Goal: Information Seeking & Learning: Find specific fact

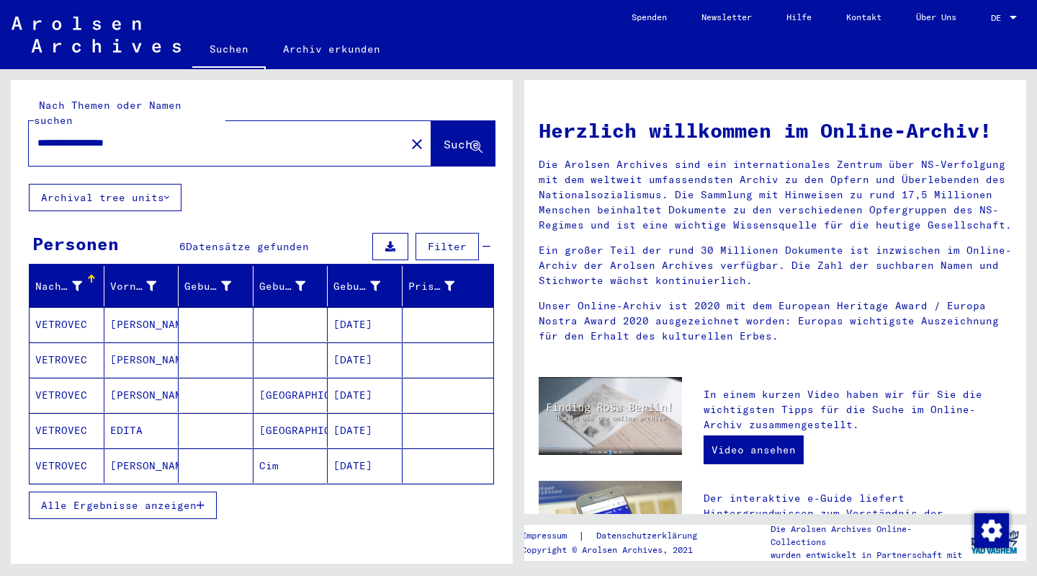
click at [142, 307] on mat-cell "[PERSON_NAME]" at bounding box center [141, 324] width 75 height 35
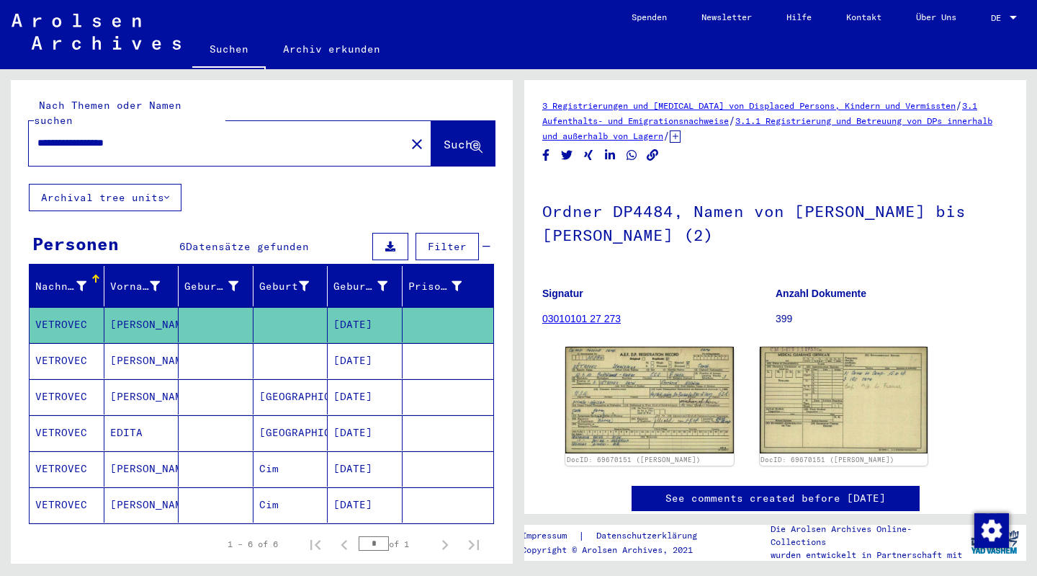
click at [658, 384] on img at bounding box center [650, 400] width 169 height 107
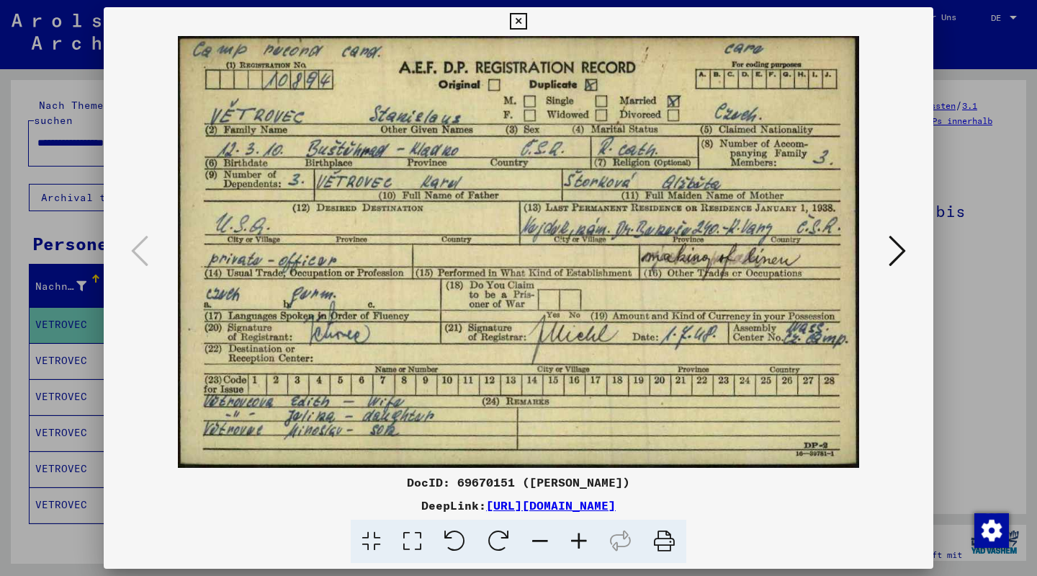
click at [898, 253] on icon at bounding box center [897, 250] width 17 height 35
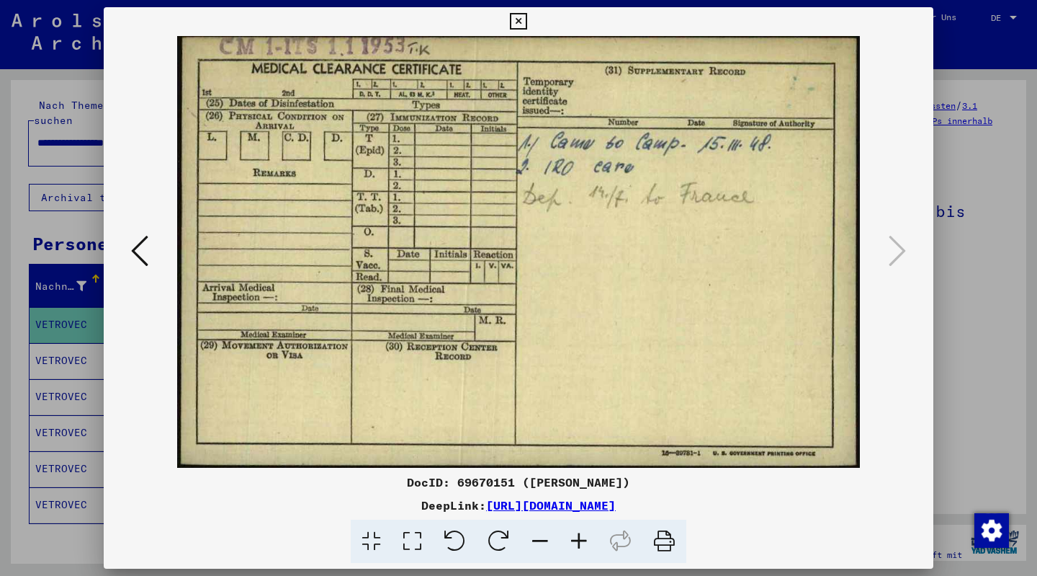
click at [676, 142] on img at bounding box center [519, 252] width 732 height 432
click at [136, 249] on icon at bounding box center [139, 250] width 17 height 35
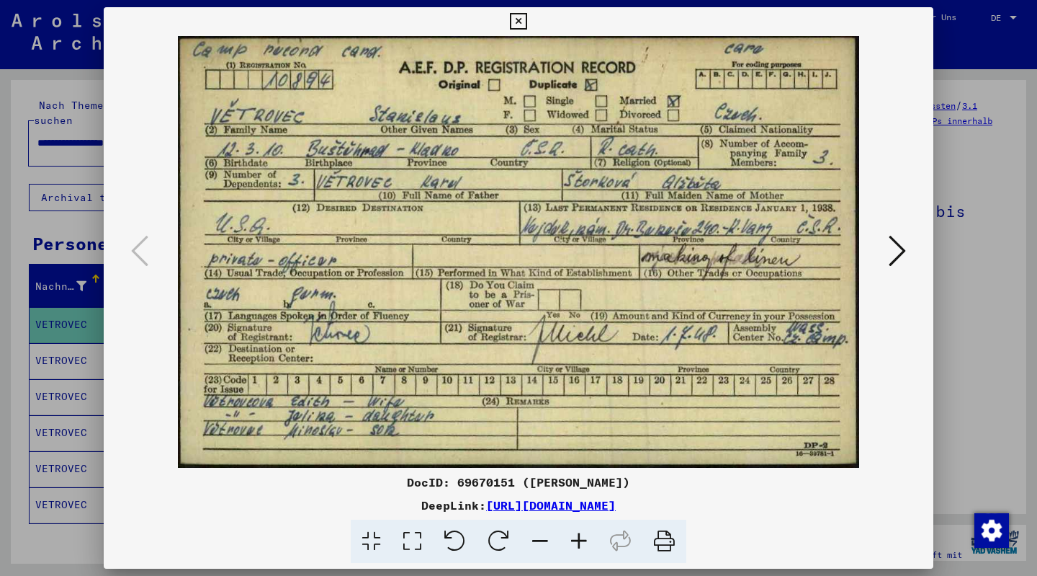
drag, startPoint x: 435, startPoint y: 483, endPoint x: 491, endPoint y: 482, distance: 56.2
click at [491, 482] on div "DocID: 69670151 ([PERSON_NAME])" at bounding box center [519, 481] width 830 height 17
copy div "69670151"
click at [927, 210] on div at bounding box center [519, 252] width 830 height 432
click at [520, 19] on icon at bounding box center [518, 21] width 17 height 17
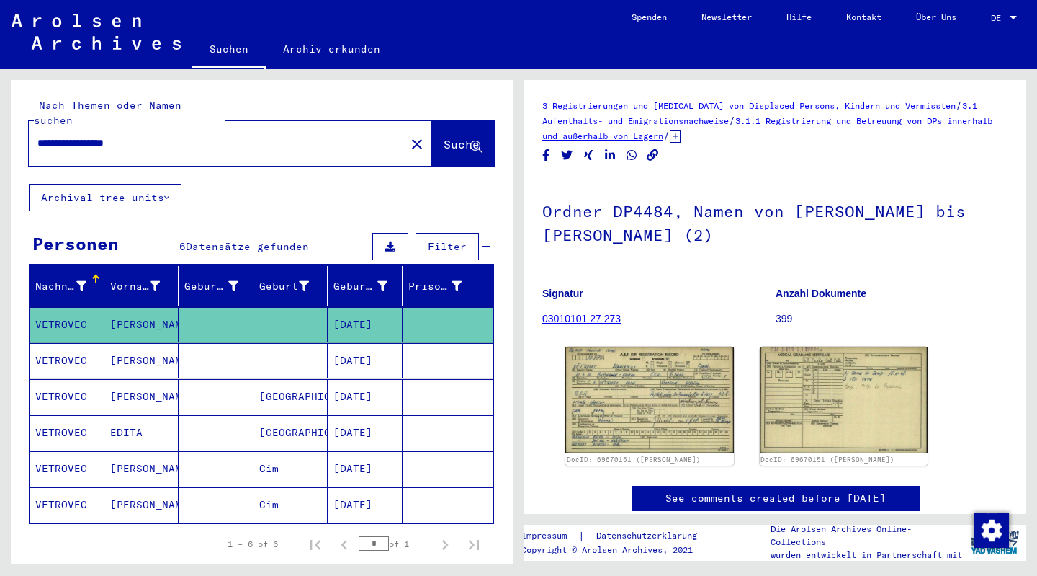
click at [131, 343] on mat-cell "[PERSON_NAME]" at bounding box center [141, 360] width 75 height 35
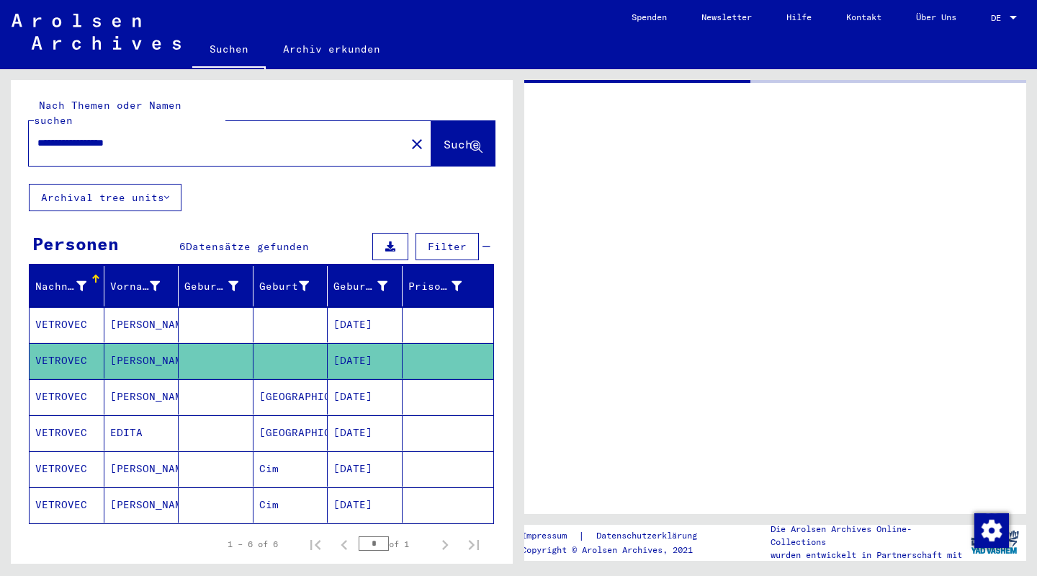
click at [132, 343] on mat-cell "[PERSON_NAME]" at bounding box center [141, 360] width 75 height 35
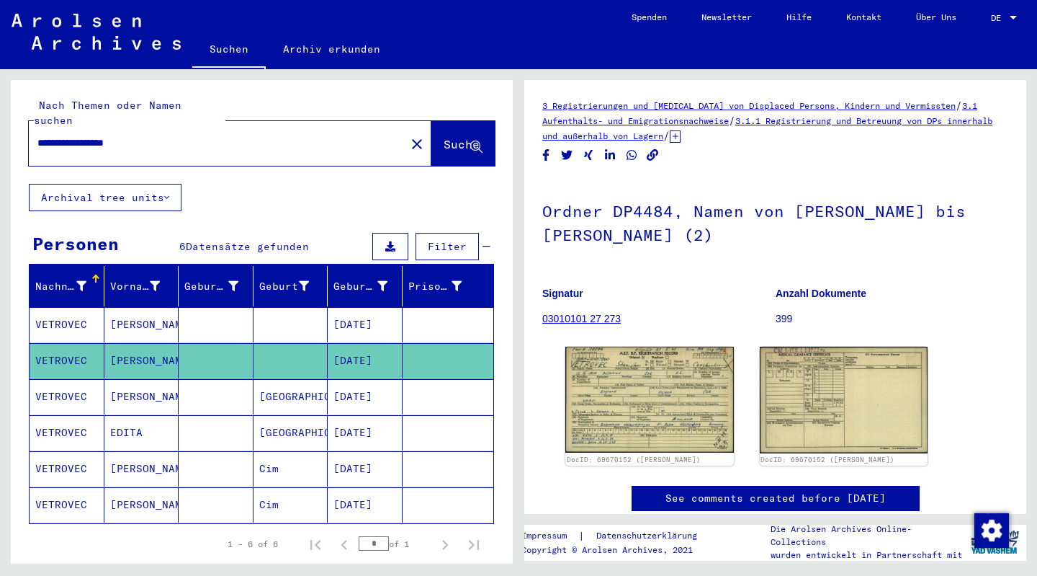
click at [651, 383] on img at bounding box center [650, 399] width 169 height 105
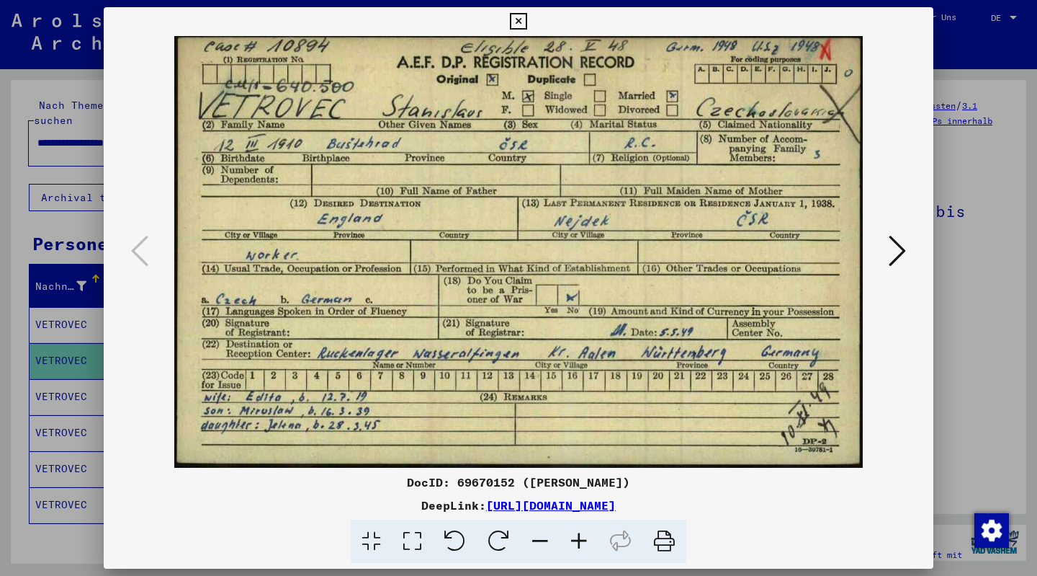
drag, startPoint x: 436, startPoint y: 481, endPoint x: 495, endPoint y: 483, distance: 59.1
click at [495, 483] on div "DocID: 69670152 ([PERSON_NAME])" at bounding box center [519, 481] width 830 height 17
copy div "69670152"
click at [901, 250] on icon at bounding box center [897, 250] width 17 height 35
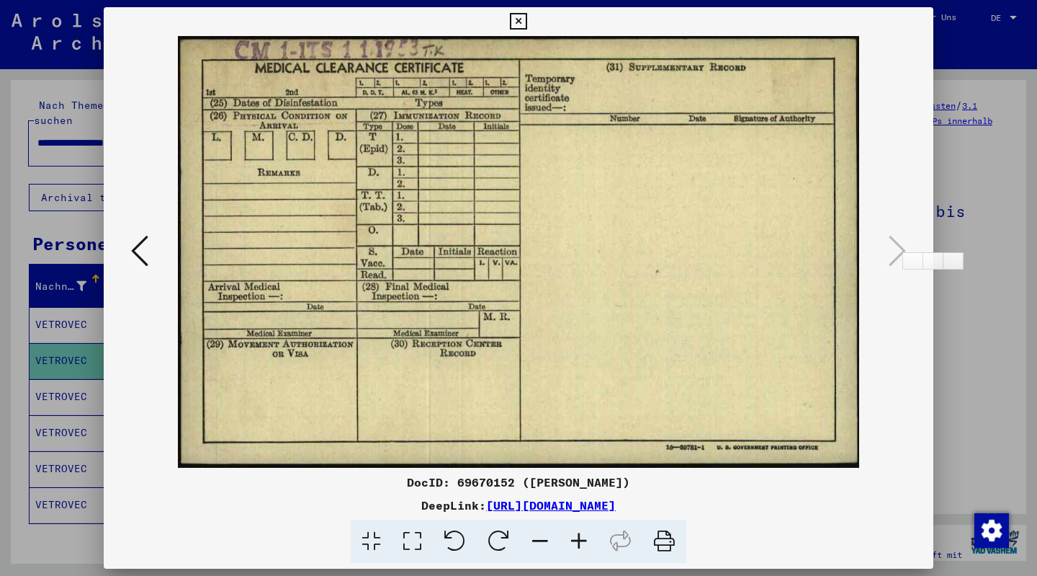
click at [139, 247] on icon at bounding box center [139, 250] width 17 height 35
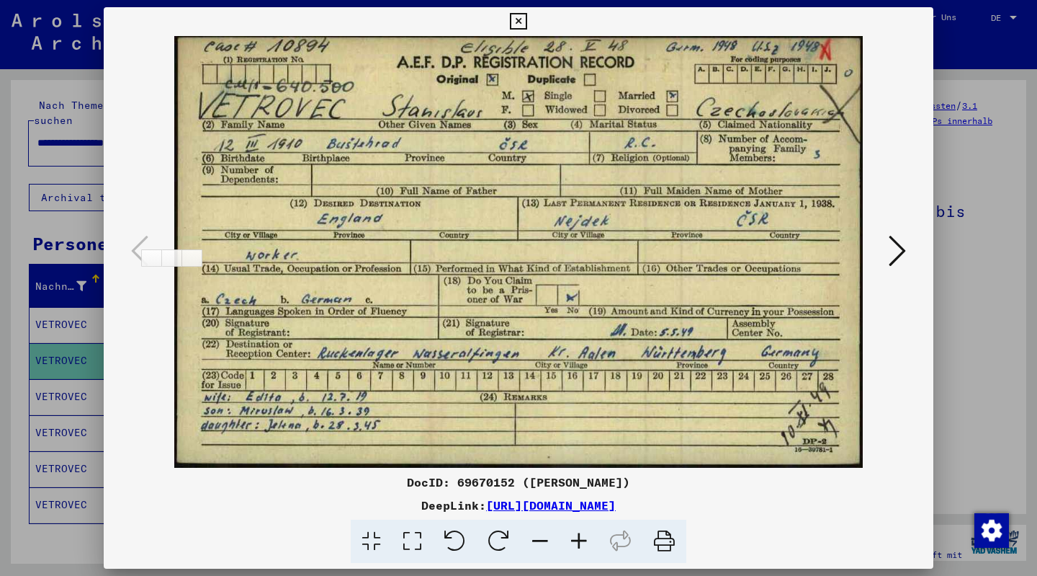
click at [522, 17] on icon at bounding box center [518, 21] width 17 height 17
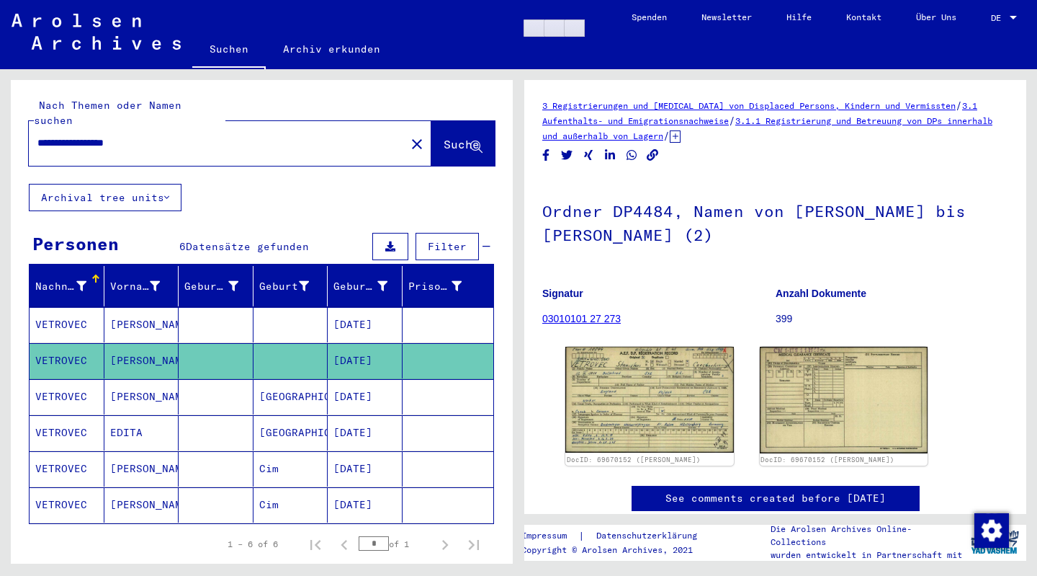
click at [63, 379] on mat-cell "VETROVEC" at bounding box center [67, 396] width 75 height 35
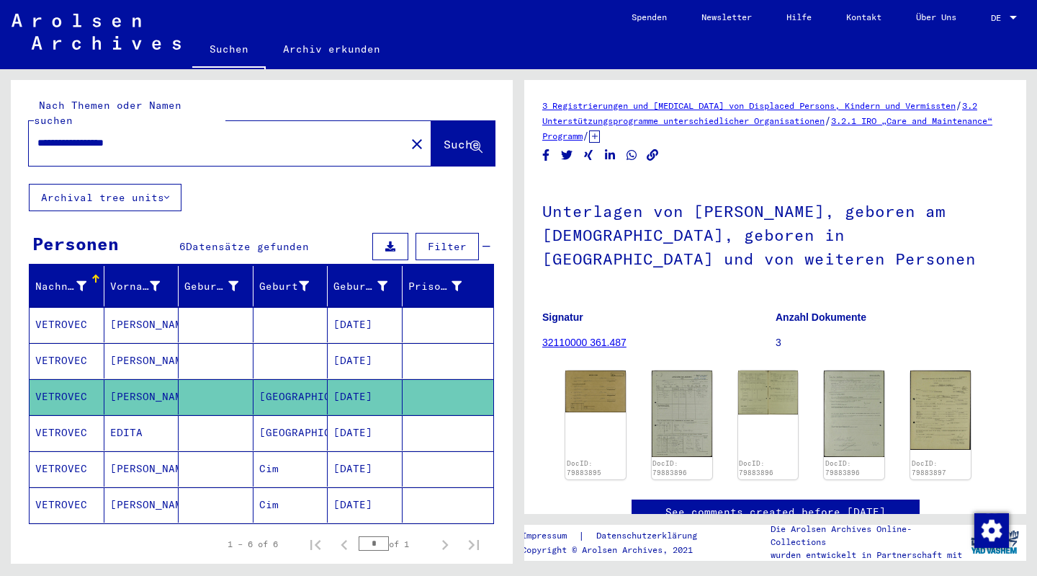
click at [128, 451] on mat-cell "[PERSON_NAME]" at bounding box center [141, 468] width 75 height 35
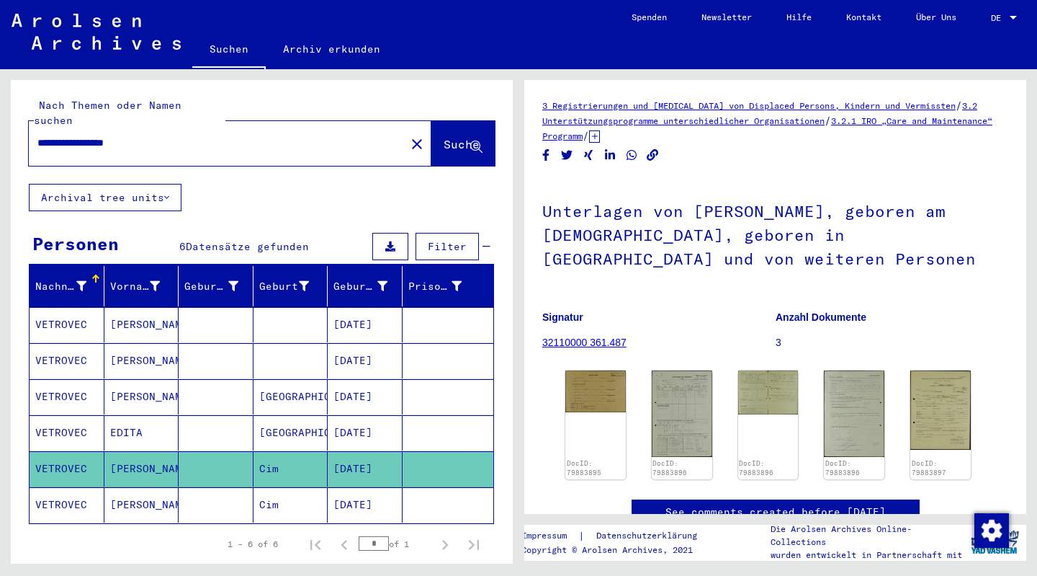
click at [128, 451] on mat-cell "[PERSON_NAME]" at bounding box center [141, 468] width 75 height 35
click at [123, 415] on mat-cell "EDITA" at bounding box center [141, 432] width 75 height 35
